Goal: Transaction & Acquisition: Purchase product/service

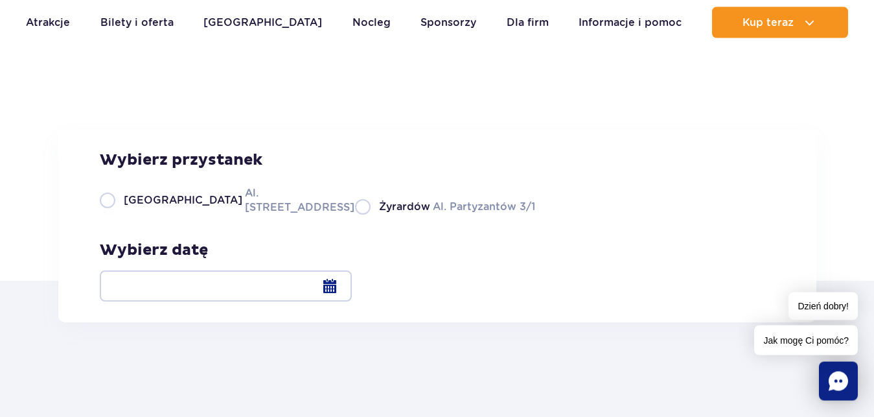
scroll to position [66, 0]
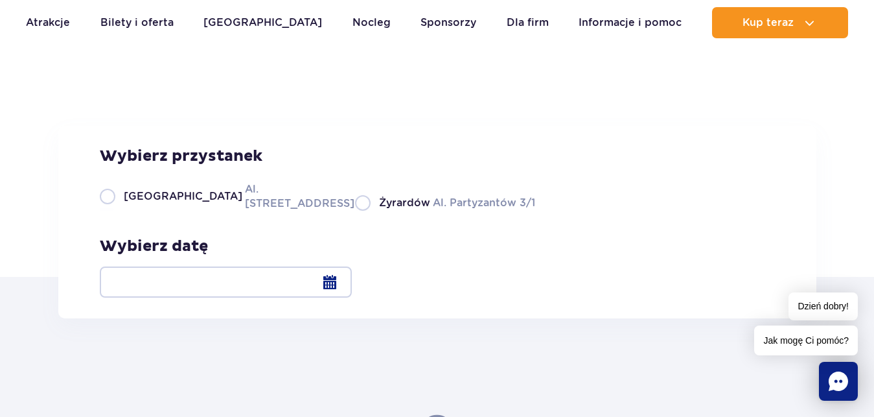
click at [108, 211] on label "Warszawa Al. Jerozolimskie 56" at bounding box center [220, 195] width 240 height 29
click at [108, 211] on input "Warszawa Al. Jerozolimskie 56" at bounding box center [107, 209] width 14 height 3
radio input "true"
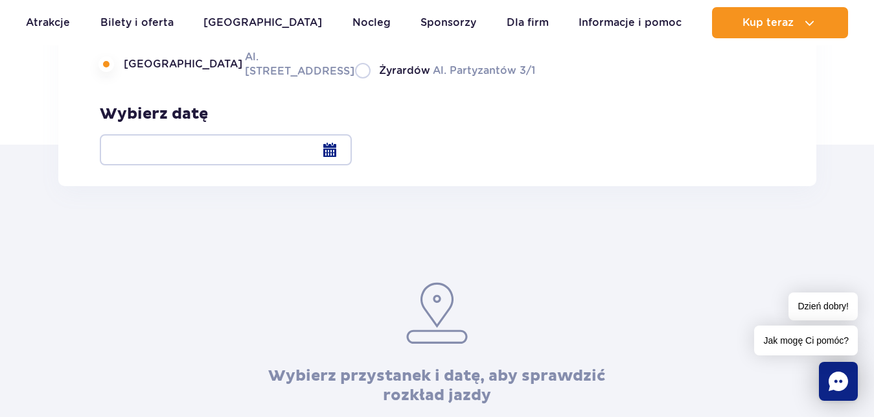
click at [352, 152] on div at bounding box center [226, 149] width 252 height 31
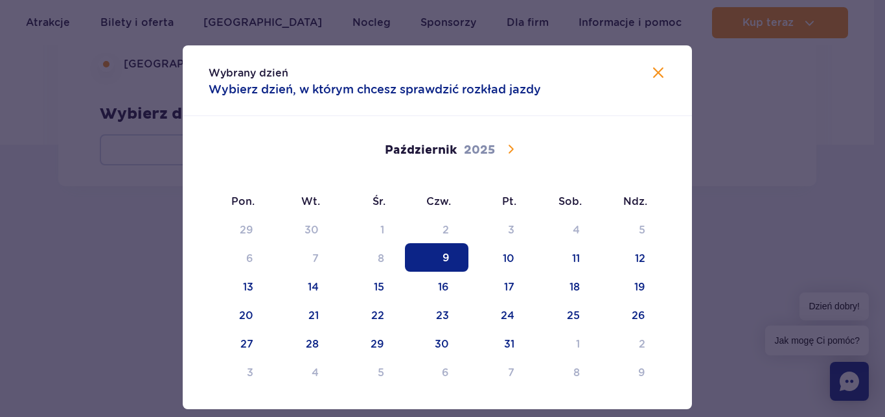
click at [508, 147] on icon at bounding box center [511, 149] width 16 height 16
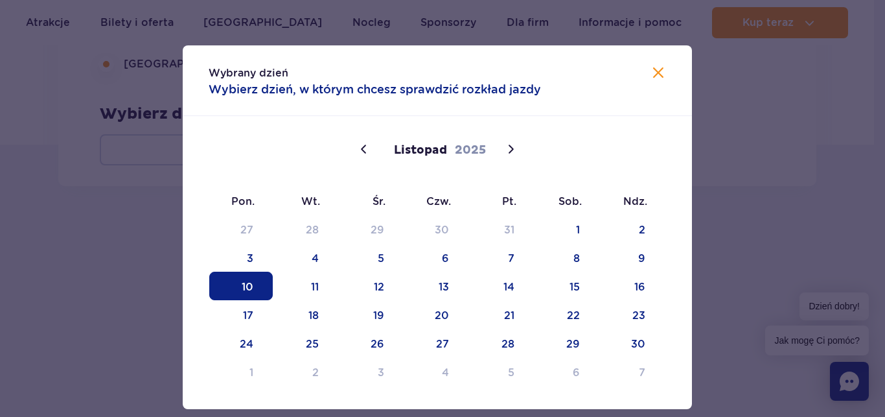
click at [250, 289] on span "10" at bounding box center [241, 286] width 64 height 29
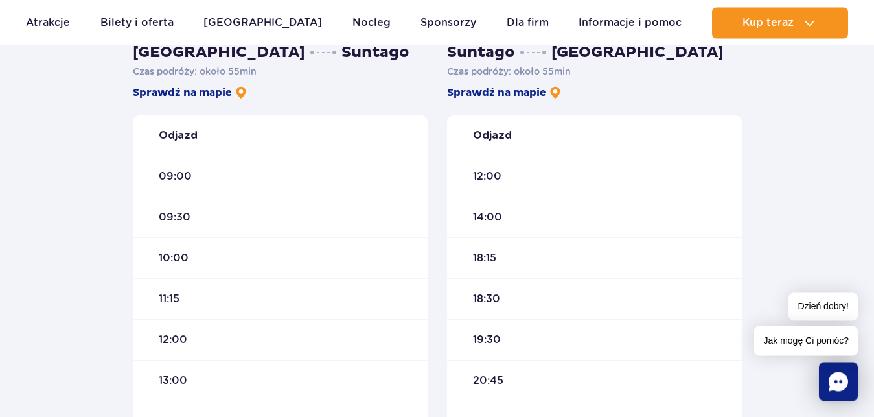
scroll to position [264, 0]
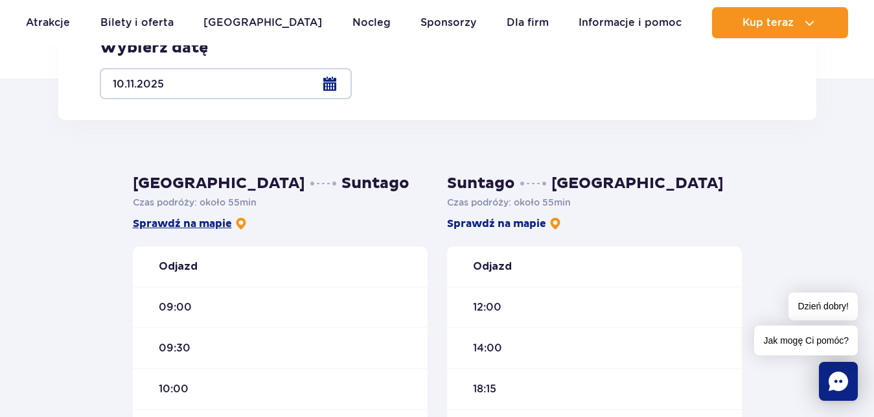
click at [196, 218] on link "Sprawdź na mapie" at bounding box center [190, 223] width 115 height 14
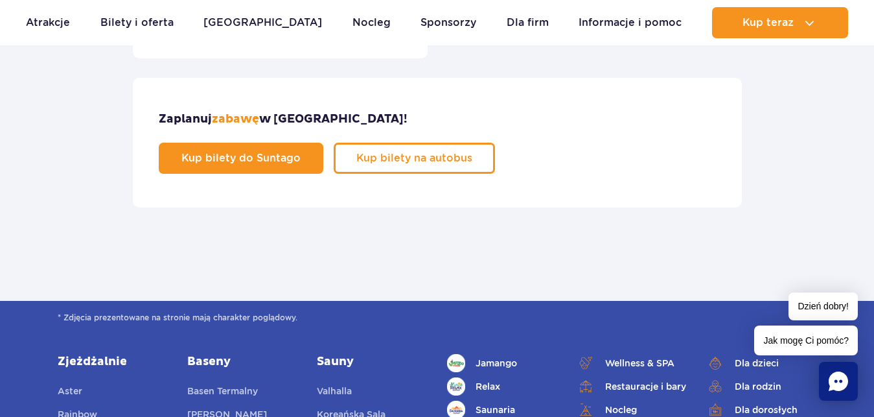
scroll to position [859, 0]
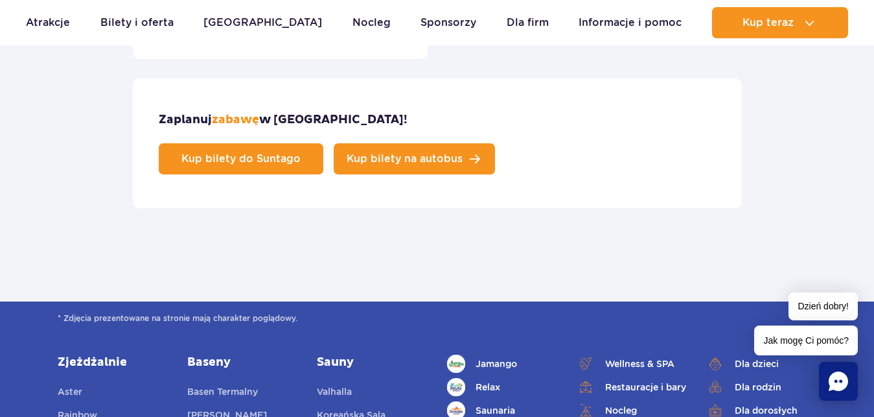
click at [463, 154] on span "Kup bilety na autobus" at bounding box center [405, 159] width 116 height 10
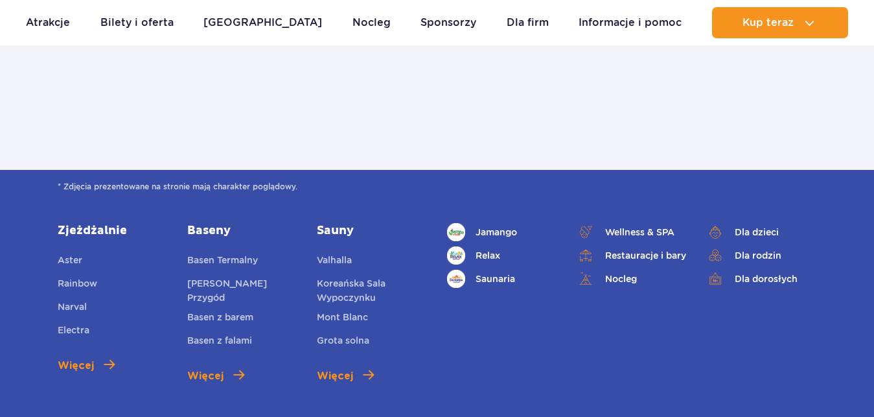
scroll to position [661, 0]
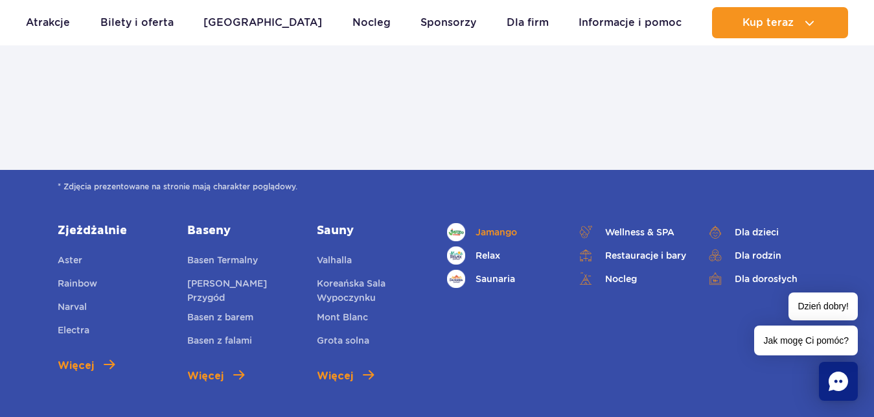
click at [509, 223] on link "Jamango" at bounding box center [502, 232] width 110 height 18
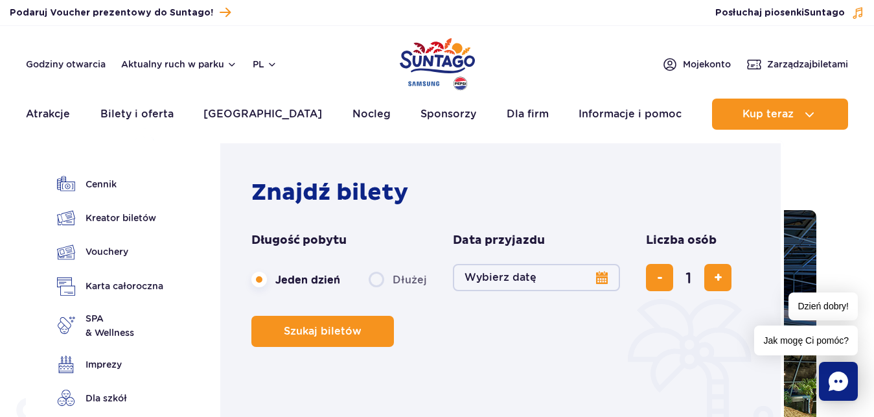
drag, startPoint x: 137, startPoint y: 115, endPoint x: 542, endPoint y: 163, distance: 408.6
click at [137, 115] on link "Bilety i oferta" at bounding box center [136, 114] width 73 height 31
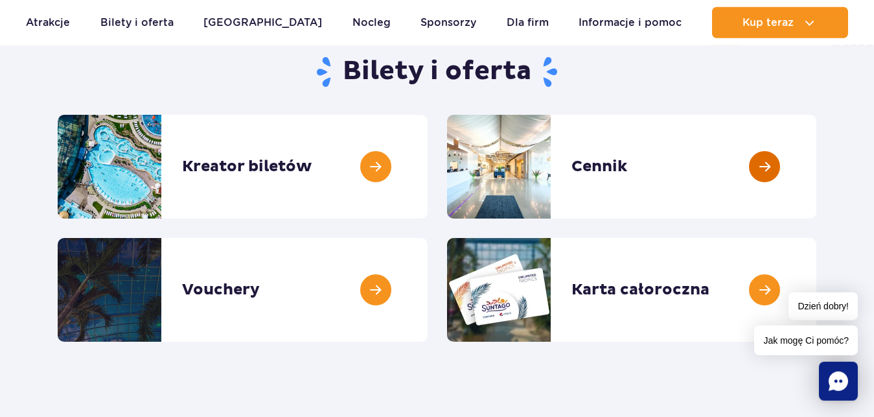
scroll to position [132, 0]
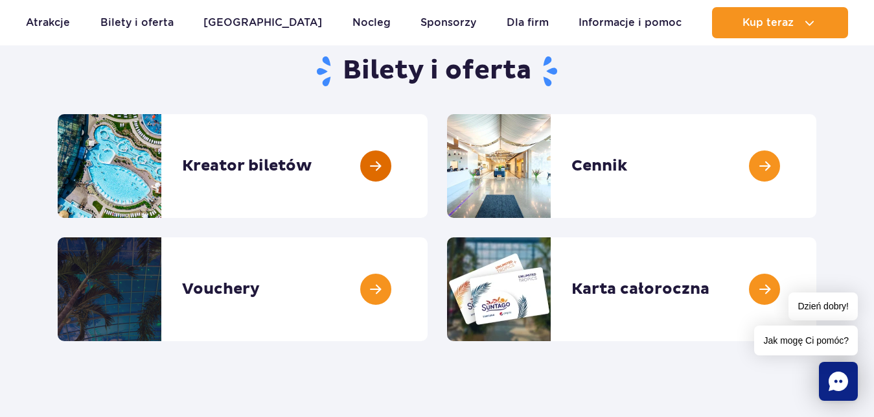
click at [428, 175] on link at bounding box center [428, 166] width 0 height 104
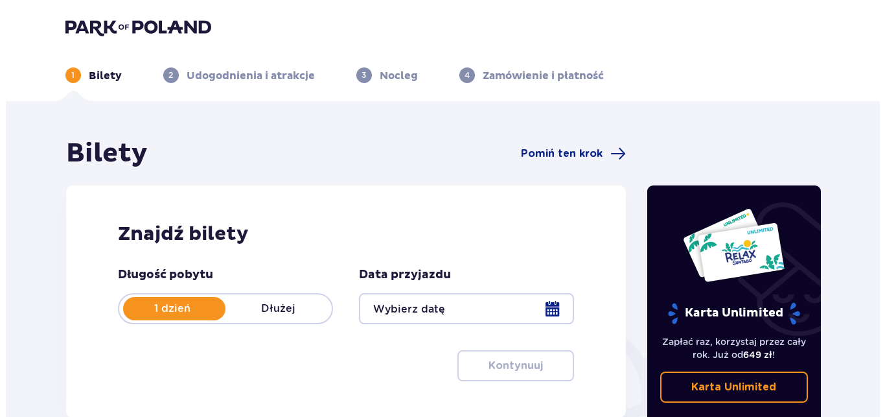
scroll to position [132, 0]
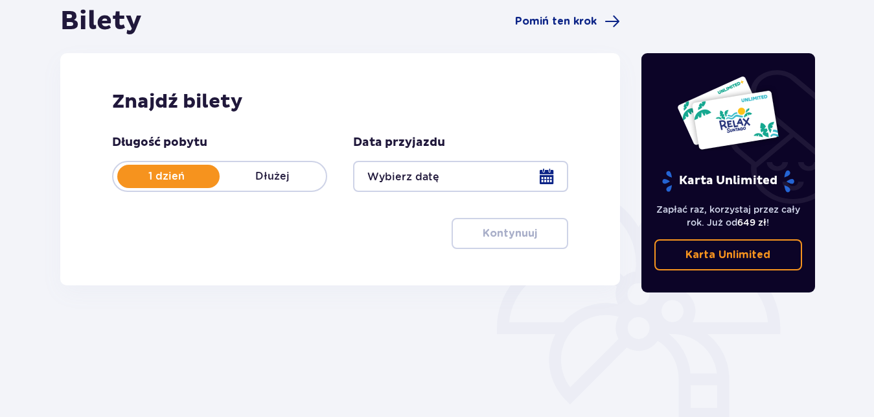
click at [288, 182] on p "Dłużej" at bounding box center [273, 176] width 106 height 14
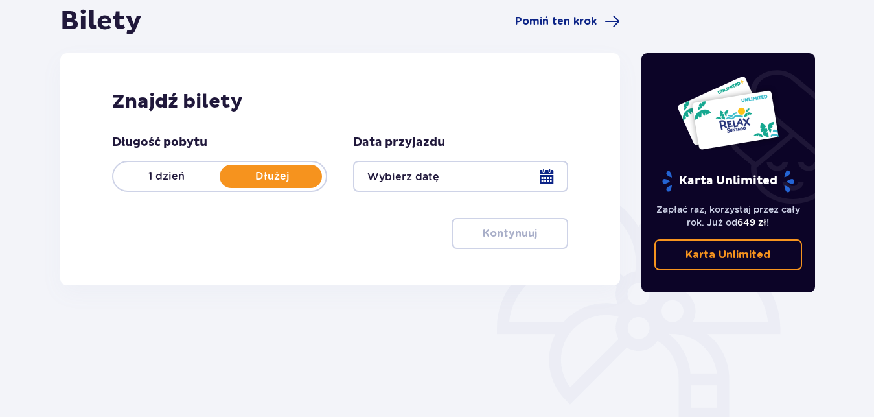
click at [432, 176] on div at bounding box center [460, 176] width 215 height 31
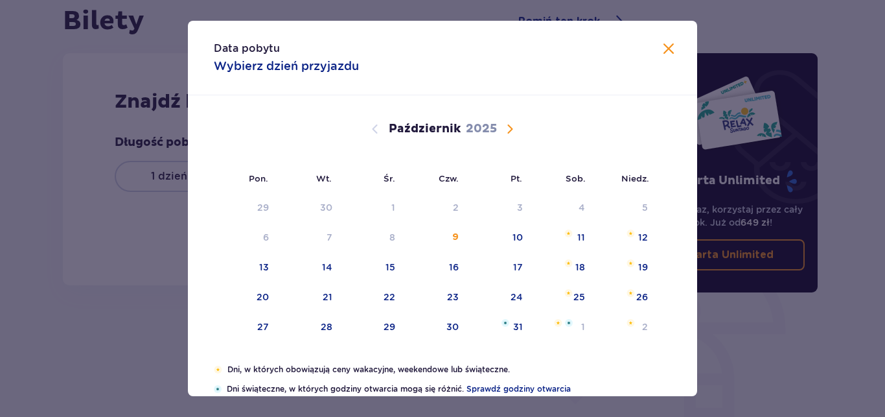
click at [507, 132] on span "Następny miesiąc" at bounding box center [510, 129] width 16 height 16
click at [504, 132] on span "Następny miesiąc" at bounding box center [510, 129] width 16 height 16
click at [367, 132] on span "Poprzedni miesiąc" at bounding box center [375, 129] width 16 height 16
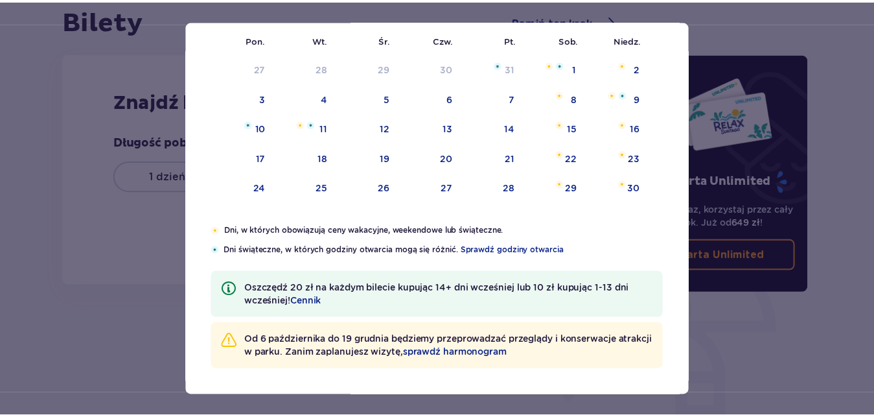
scroll to position [65, 0]
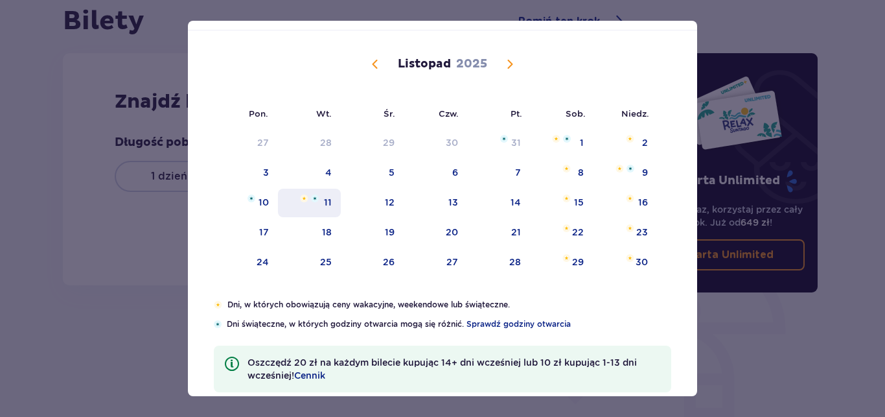
click at [317, 205] on div "11" at bounding box center [309, 203] width 63 height 29
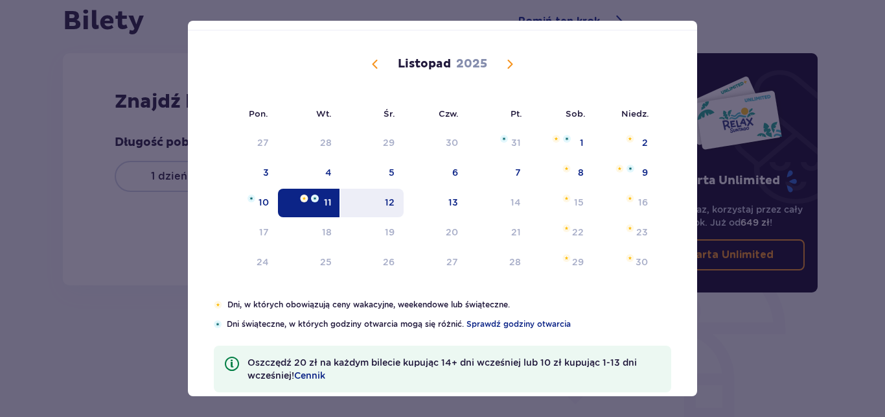
click at [387, 203] on div "12" at bounding box center [390, 202] width 10 height 13
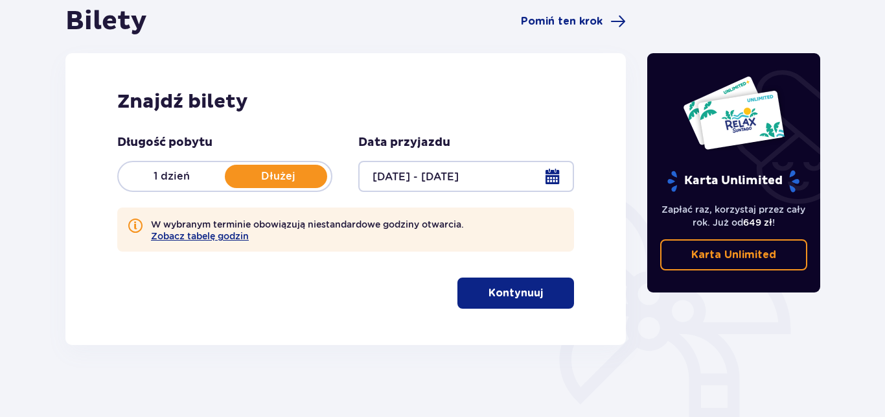
type input "[DATE] - [DATE]"
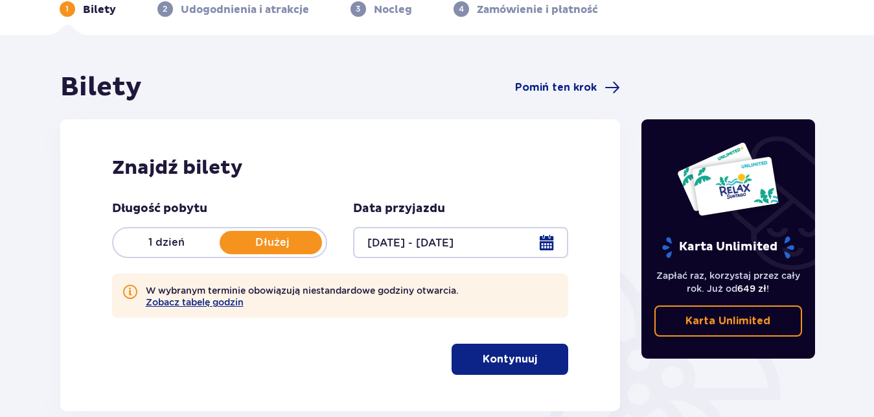
scroll to position [198, 0]
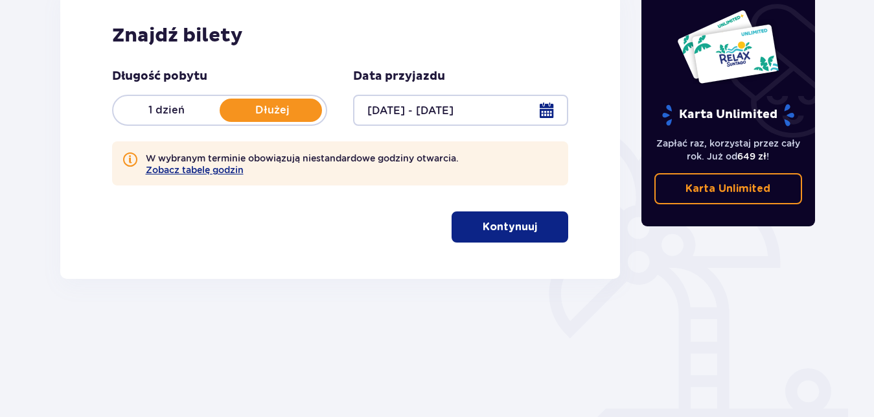
click at [511, 231] on p "Kontynuuj" at bounding box center [510, 227] width 54 height 14
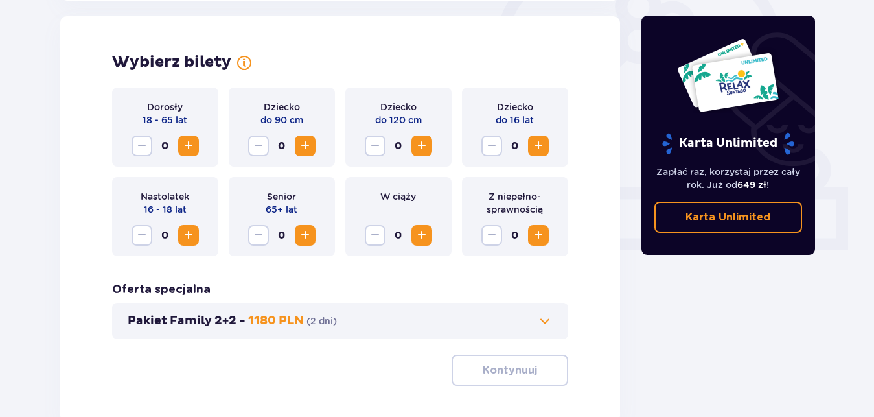
scroll to position [420, 0]
click at [189, 153] on span "Zwiększ" at bounding box center [189, 145] width 16 height 16
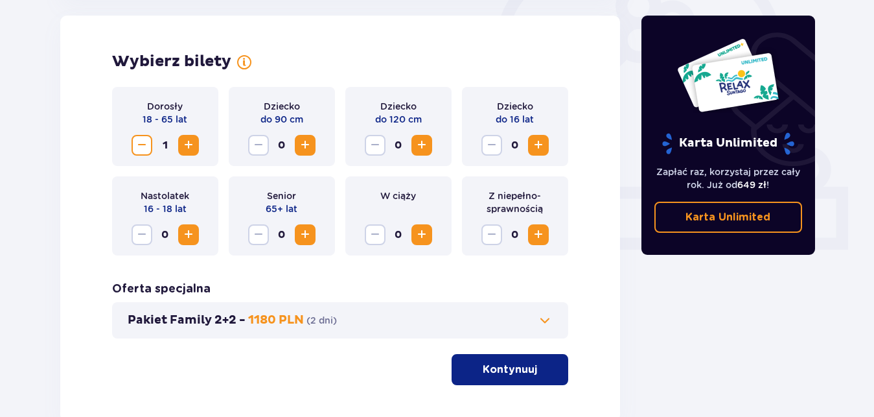
click at [181, 152] on span "Zwiększ" at bounding box center [189, 145] width 16 height 16
click at [186, 153] on span "Zwiększ" at bounding box center [189, 145] width 16 height 16
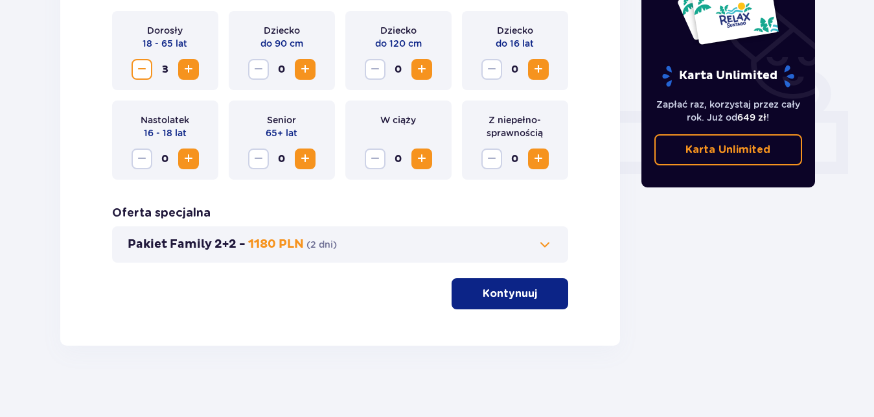
scroll to position [502, 0]
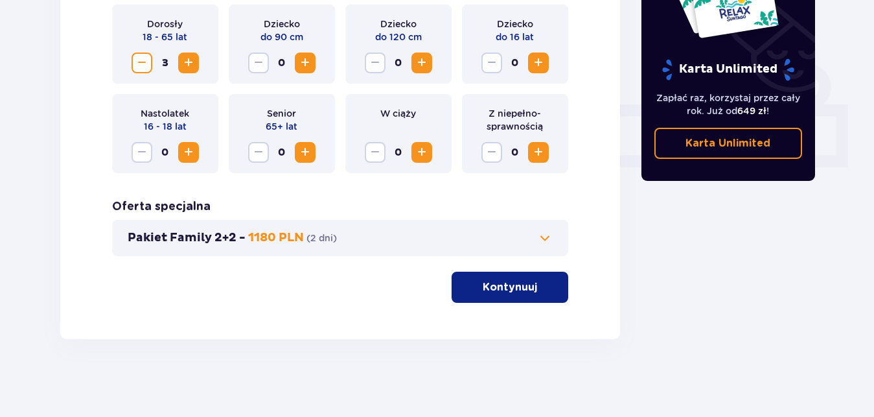
click at [521, 295] on button "Kontynuuj" at bounding box center [510, 287] width 117 height 31
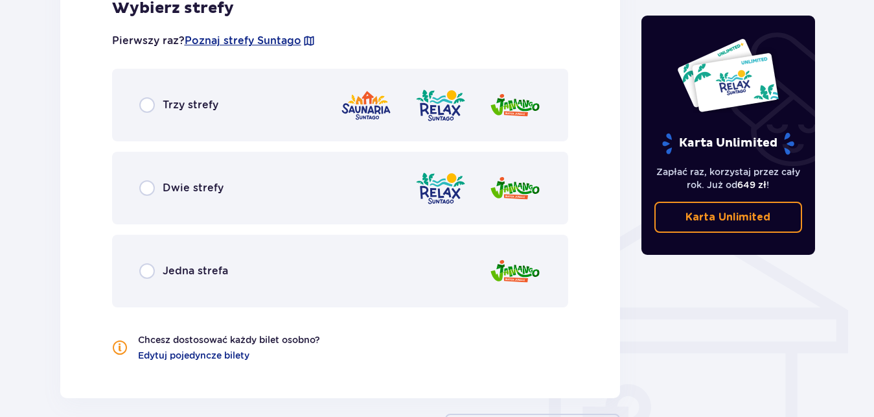
scroll to position [845, 0]
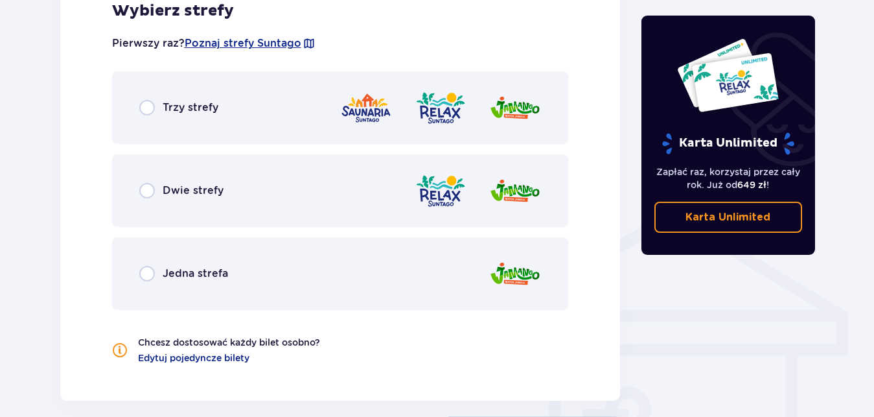
click at [141, 108] on input "radio" at bounding box center [147, 108] width 16 height 16
radio input "true"
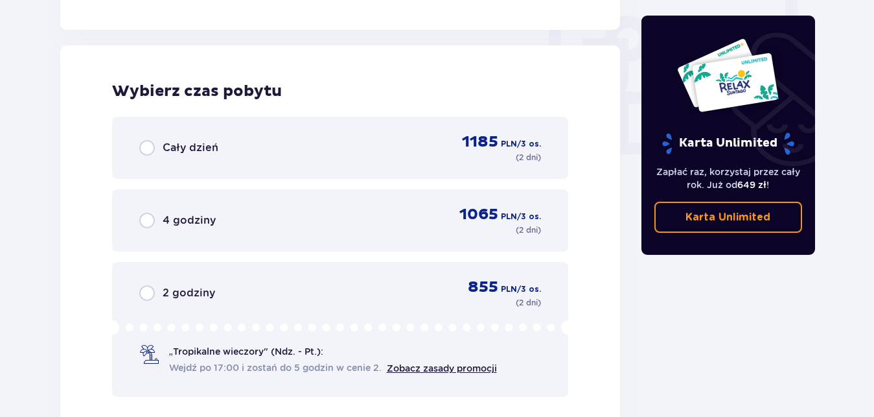
scroll to position [1230, 0]
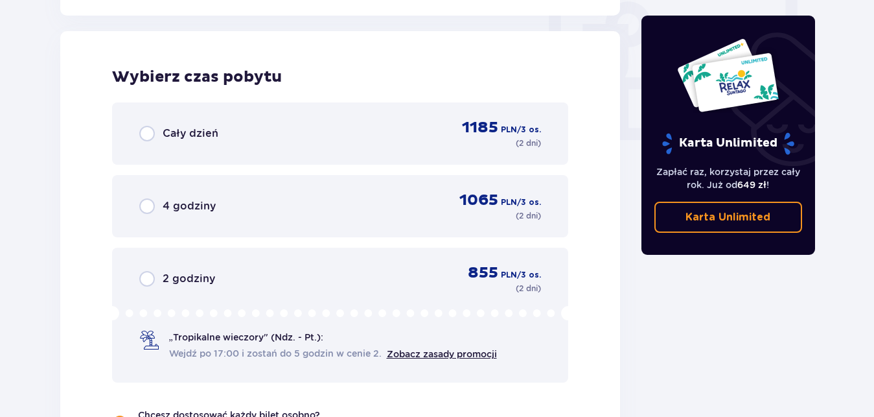
click at [144, 141] on input "radio" at bounding box center [147, 134] width 16 height 16
radio input "true"
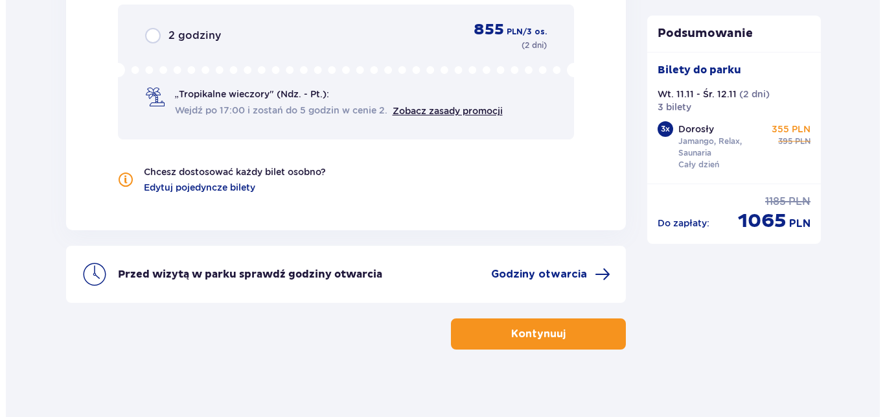
scroll to position [1484, 0]
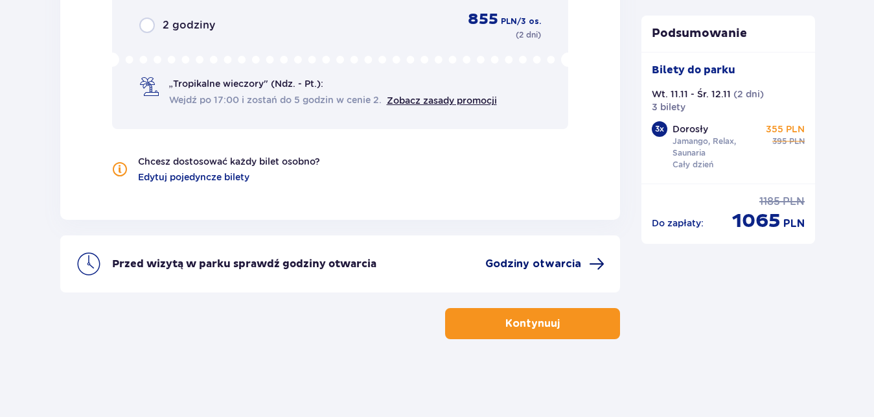
click at [546, 266] on span "Godziny otwarcia" at bounding box center [533, 264] width 96 height 14
